Goal: Ask a question: Seek information or help from site administrators or community

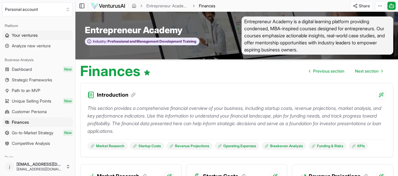
click at [27, 35] on span "Your ventures" at bounding box center [25, 35] width 26 height 6
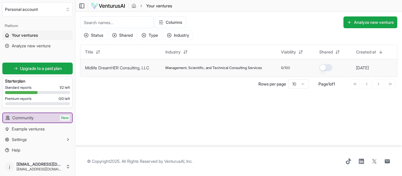
click at [127, 68] on link "Midlife DreamHER Consulting, LLC" at bounding box center [117, 67] width 64 height 5
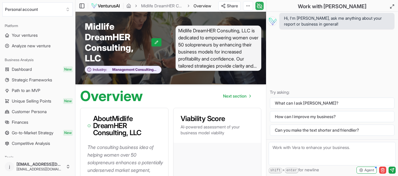
click at [259, 7] on icon at bounding box center [260, 5] width 6 height 7
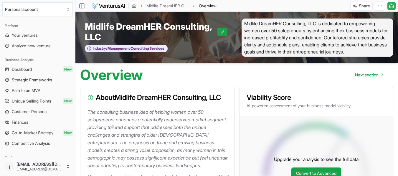
click at [391, 7] on icon at bounding box center [391, 5] width 6 height 7
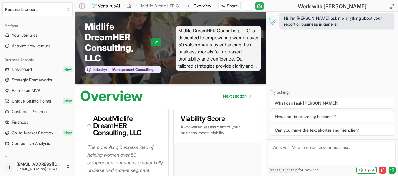
click at [261, 6] on icon at bounding box center [260, 5] width 6 height 7
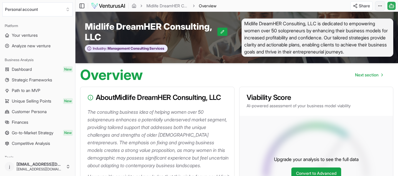
click at [379, 5] on html "We value your privacy We use cookies to enhance your browsing experience, serve…" at bounding box center [199, 88] width 398 height 176
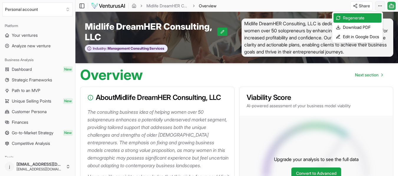
click at [379, 5] on html "We value your privacy We use cookies to enhance your browsing experience, serve…" at bounding box center [199, 88] width 398 height 176
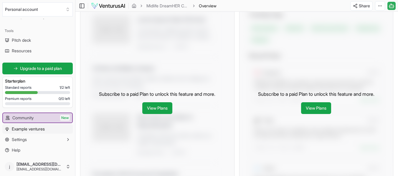
scroll to position [270, 0]
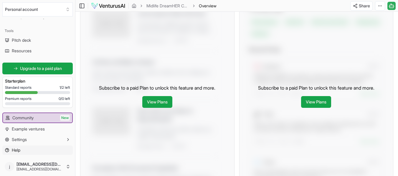
click at [15, 151] on span "Help" at bounding box center [16, 151] width 9 height 6
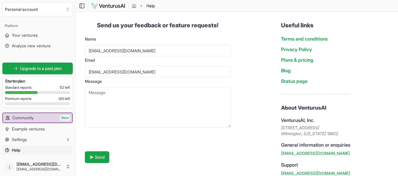
click at [17, 149] on span "Help" at bounding box center [16, 151] width 9 height 6
click at [134, 6] on icon "breadcrumb" at bounding box center [134, 6] width 5 height 5
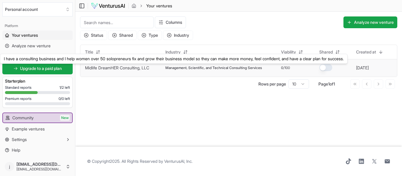
click at [111, 66] on link "Midlife DreamHER Consulting, LLC" at bounding box center [117, 67] width 64 height 5
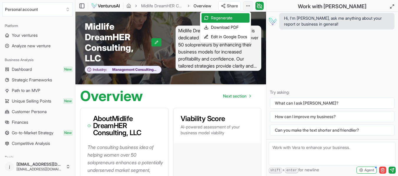
click at [248, 7] on html "We value your privacy We use cookies to enhance your browsing experience, serve…" at bounding box center [199, 88] width 398 height 176
click at [257, 7] on html "We value your privacy We use cookies to enhance your browsing experience, serve…" at bounding box center [199, 88] width 398 height 176
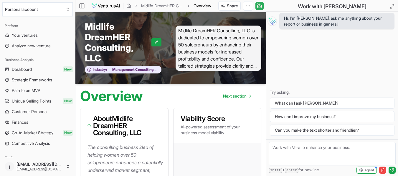
click at [259, 6] on icon at bounding box center [259, 6] width 0 height 1
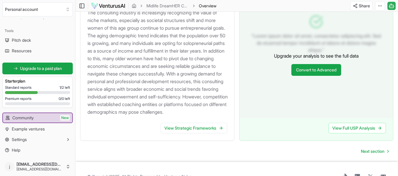
scroll to position [653, 0]
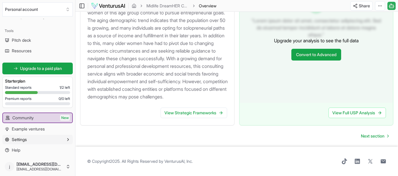
click at [21, 139] on span "Settings" at bounding box center [19, 140] width 15 height 6
click at [19, 138] on span "Settings" at bounding box center [19, 140] width 15 height 6
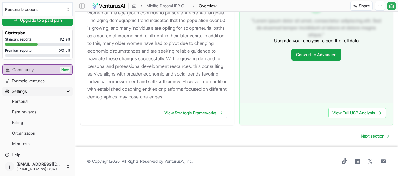
scroll to position [180, 0]
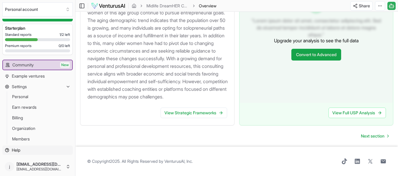
click at [18, 150] on span "Help" at bounding box center [16, 151] width 9 height 6
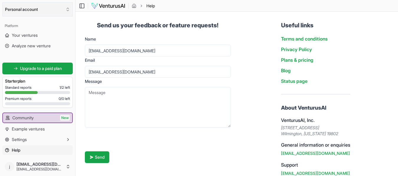
click at [68, 10] on icon "Select an organization" at bounding box center [67, 9] width 5 height 5
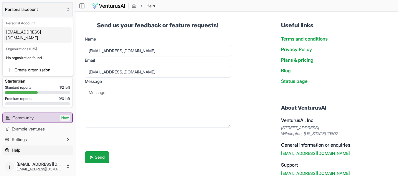
click at [68, 10] on html "We value your privacy We use cookies to enhance your browsing experience, serve…" at bounding box center [199, 88] width 398 height 176
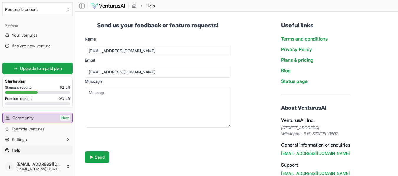
click at [82, 5] on icon at bounding box center [82, 5] width 6 height 7
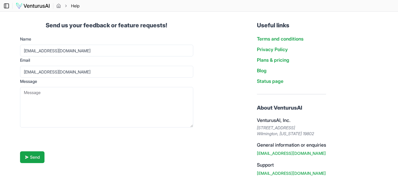
click at [5, 5] on icon at bounding box center [7, 5] width 6 height 7
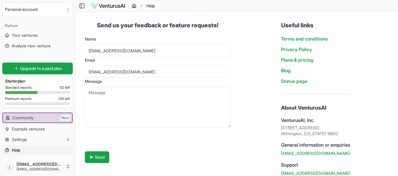
click at [135, 5] on icon "breadcrumb" at bounding box center [134, 6] width 5 height 5
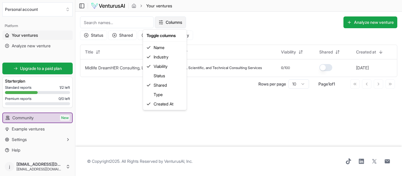
click at [162, 22] on html "We value your privacy We use cookies to enhance your browsing experience, serve…" at bounding box center [201, 88] width 402 height 176
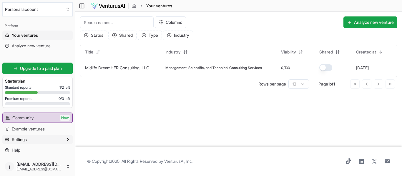
click at [67, 140] on icon "button" at bounding box center [68, 140] width 5 height 5
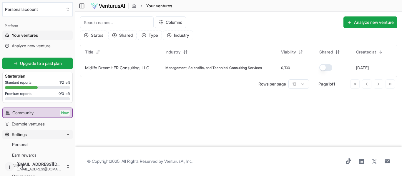
click at [67, 135] on icon "button" at bounding box center [68, 135] width 5 height 5
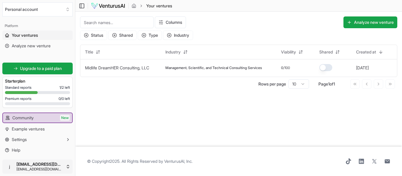
click at [67, 166] on html "We value your privacy We use cookies to enhance your browsing experience, serve…" at bounding box center [201, 88] width 402 height 176
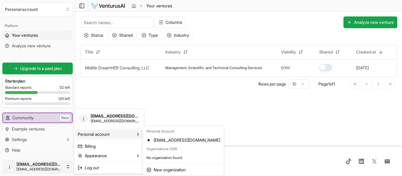
click at [192, 108] on html "We value your privacy We use cookies to enhance your browsing experience, serve…" at bounding box center [201, 88] width 402 height 176
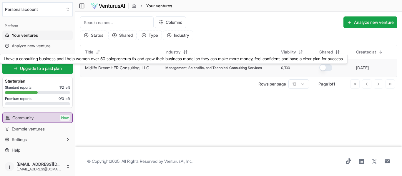
click at [122, 67] on link "Midlife DreamHER Consulting, LLC" at bounding box center [117, 67] width 64 height 5
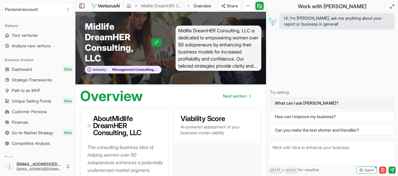
click at [287, 102] on button "What can I ask [PERSON_NAME]?" at bounding box center [332, 103] width 125 height 11
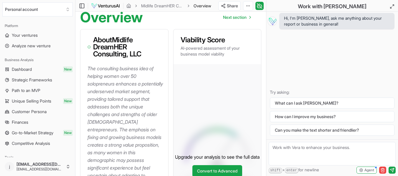
scroll to position [88, 0]
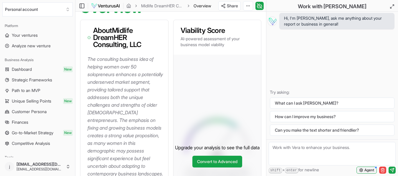
click at [367, 170] on span "Agent" at bounding box center [369, 170] width 10 height 5
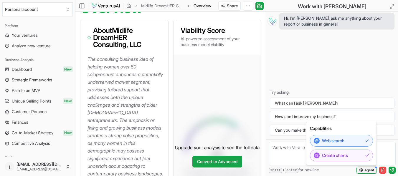
click at [367, 170] on span "Agent" at bounding box center [369, 170] width 10 height 5
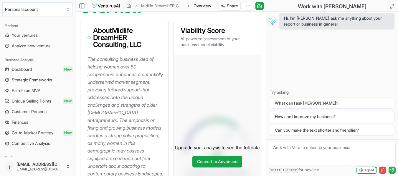
click at [391, 171] on icon "submit" at bounding box center [392, 170] width 5 height 5
click at [309, 61] on div "Hi, I'm [PERSON_NAME], ask me anything about your report or business in general…" at bounding box center [332, 76] width 132 height 128
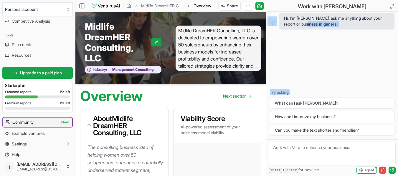
scroll to position [127, 0]
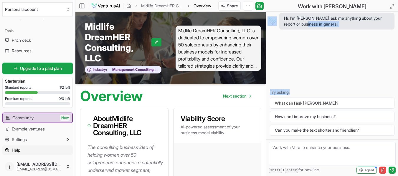
click at [14, 151] on span "Help" at bounding box center [16, 151] width 9 height 6
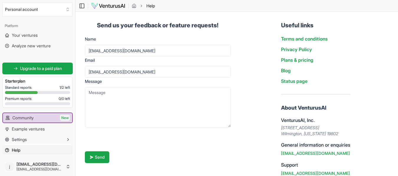
click at [97, 94] on textarea "Message" at bounding box center [158, 107] width 146 height 41
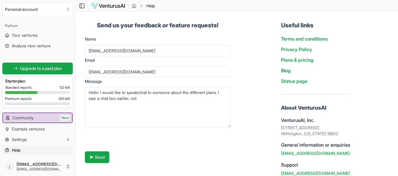
drag, startPoint x: 141, startPoint y: 100, endPoint x: 92, endPoint y: 99, distance: 48.6
click at [90, 103] on textarea "Hello: I would like to speak/chat to someone about the different plans. I saw a…" at bounding box center [158, 107] width 146 height 41
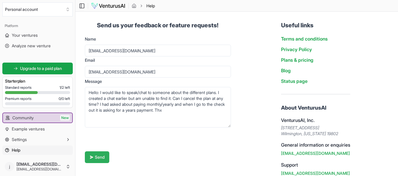
type textarea "Hello: I would like to speak/chat to someone about the different plans. I creat…"
click at [99, 154] on button "Send" at bounding box center [97, 158] width 24 height 12
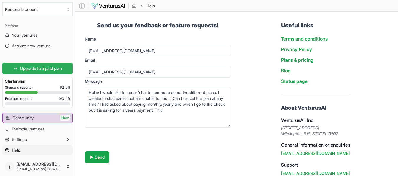
click at [52, 68] on span "Upgrade to a paid plan" at bounding box center [41, 69] width 42 height 6
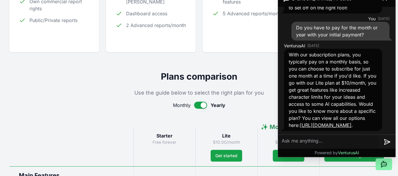
scroll to position [104, 0]
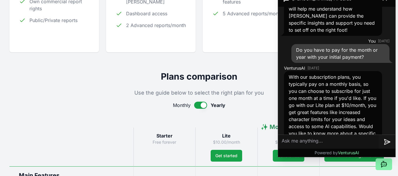
click at [294, 141] on textarea at bounding box center [328, 142] width 101 height 14
click at [291, 136] on textarea at bounding box center [328, 142] width 101 height 14
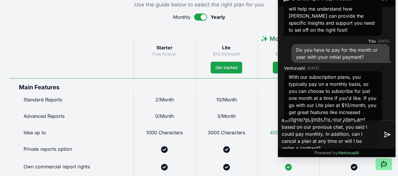
scroll to position [9, 0]
type textarea "When going to the checkout page it is asking for payment for the year but based…"
click at [385, 136] on icon at bounding box center [387, 134] width 6 height 5
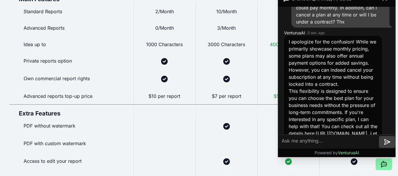
scroll to position [315, 0]
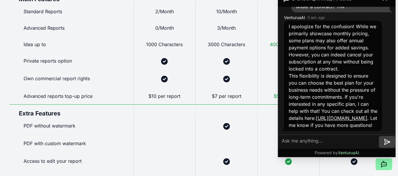
click at [291, 142] on textarea at bounding box center [328, 142] width 101 height 14
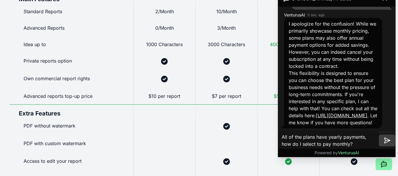
type textarea "All of the plans have yearly payments, how do I select to pay monthly?"
click at [387, 142] on icon at bounding box center [386, 140] width 7 height 7
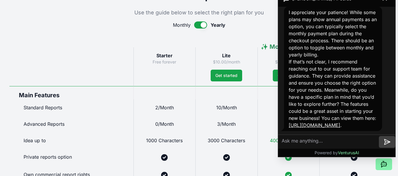
scroll to position [353, 0]
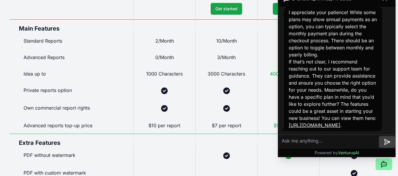
click at [109, 34] on div "Standard Reports" at bounding box center [71, 41] width 124 height 16
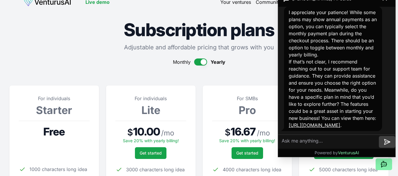
scroll to position [0, 0]
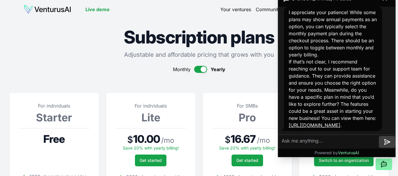
click at [289, 140] on textarea at bounding box center [328, 142] width 101 height 14
type textarea "I am interested in the Pro plan thx"
